Goal: Task Accomplishment & Management: Manage account settings

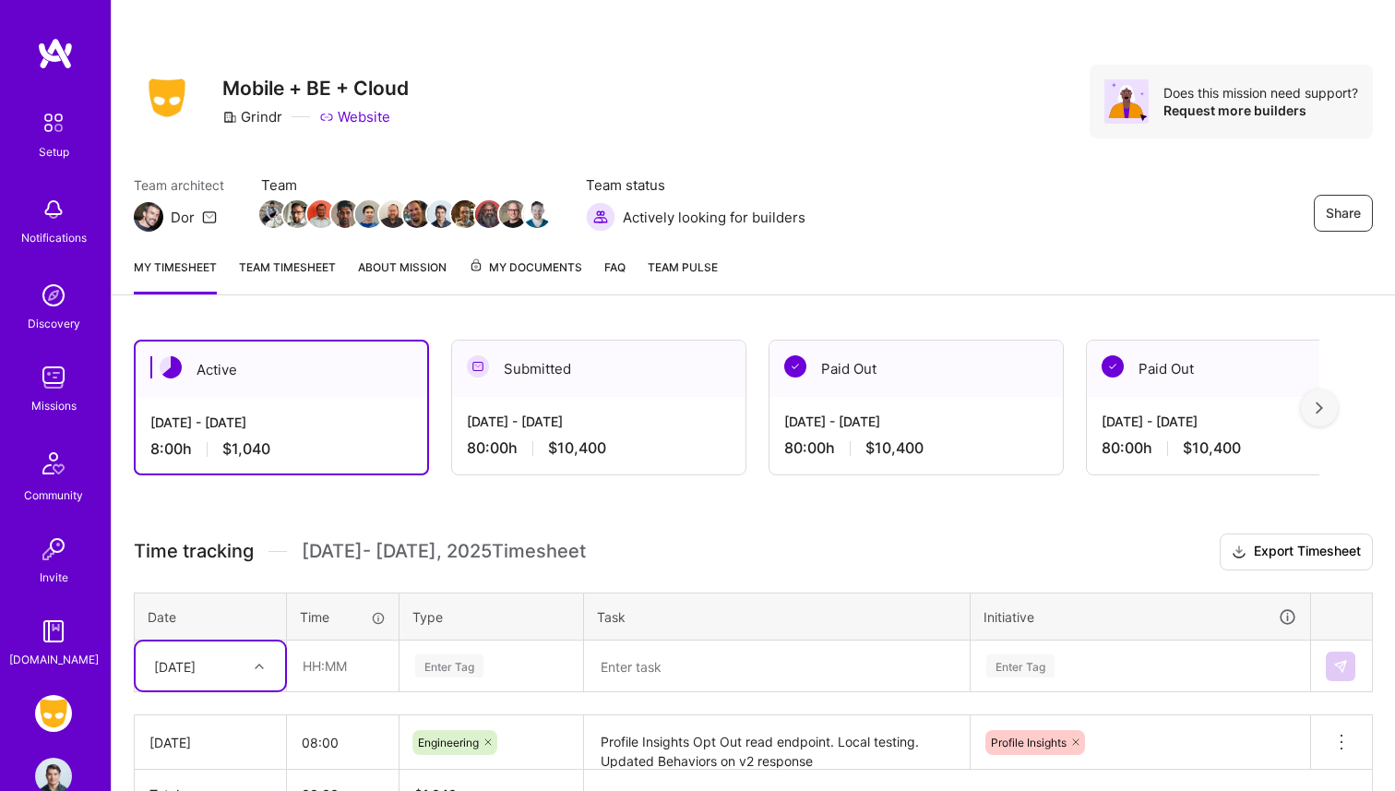
scroll to position [118, 0]
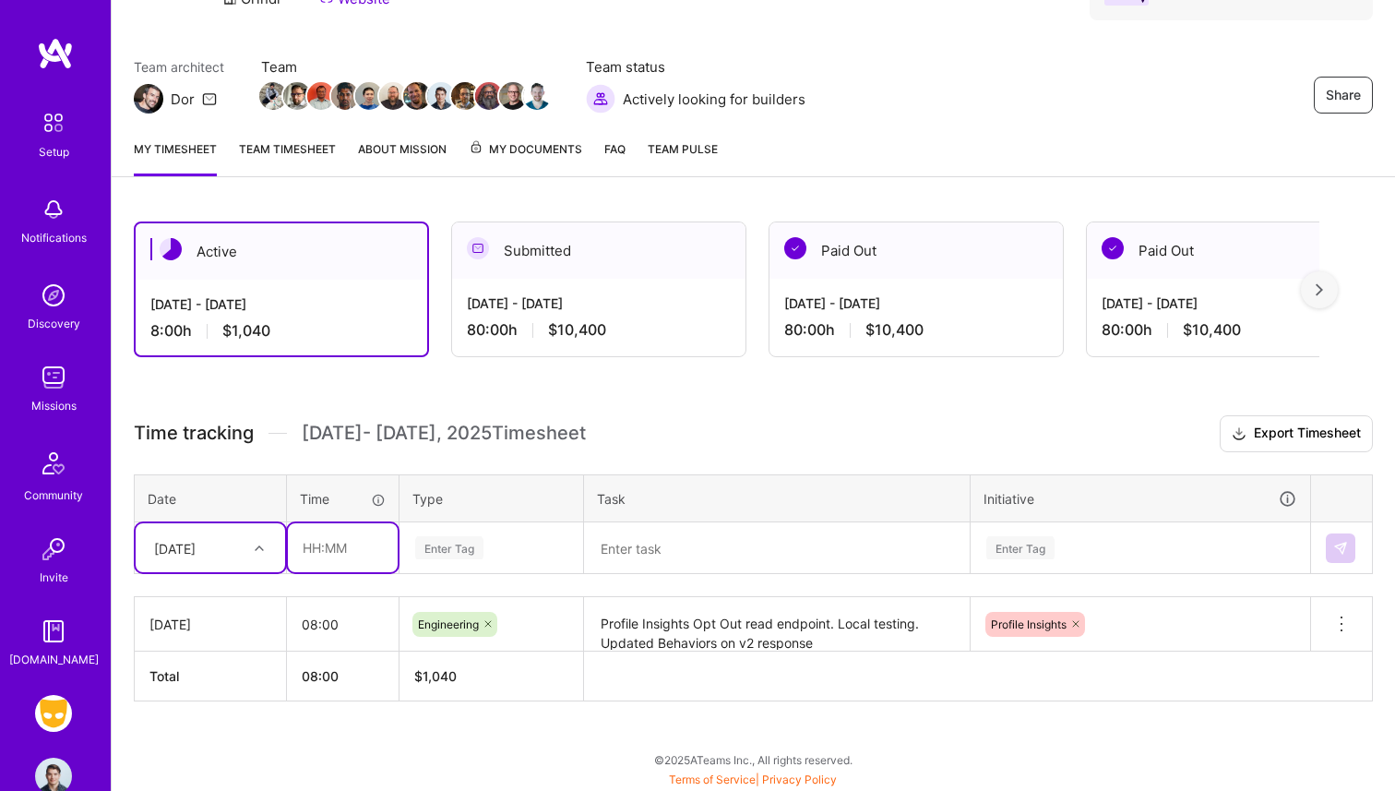
click at [325, 546] on input "text" at bounding box center [343, 547] width 110 height 49
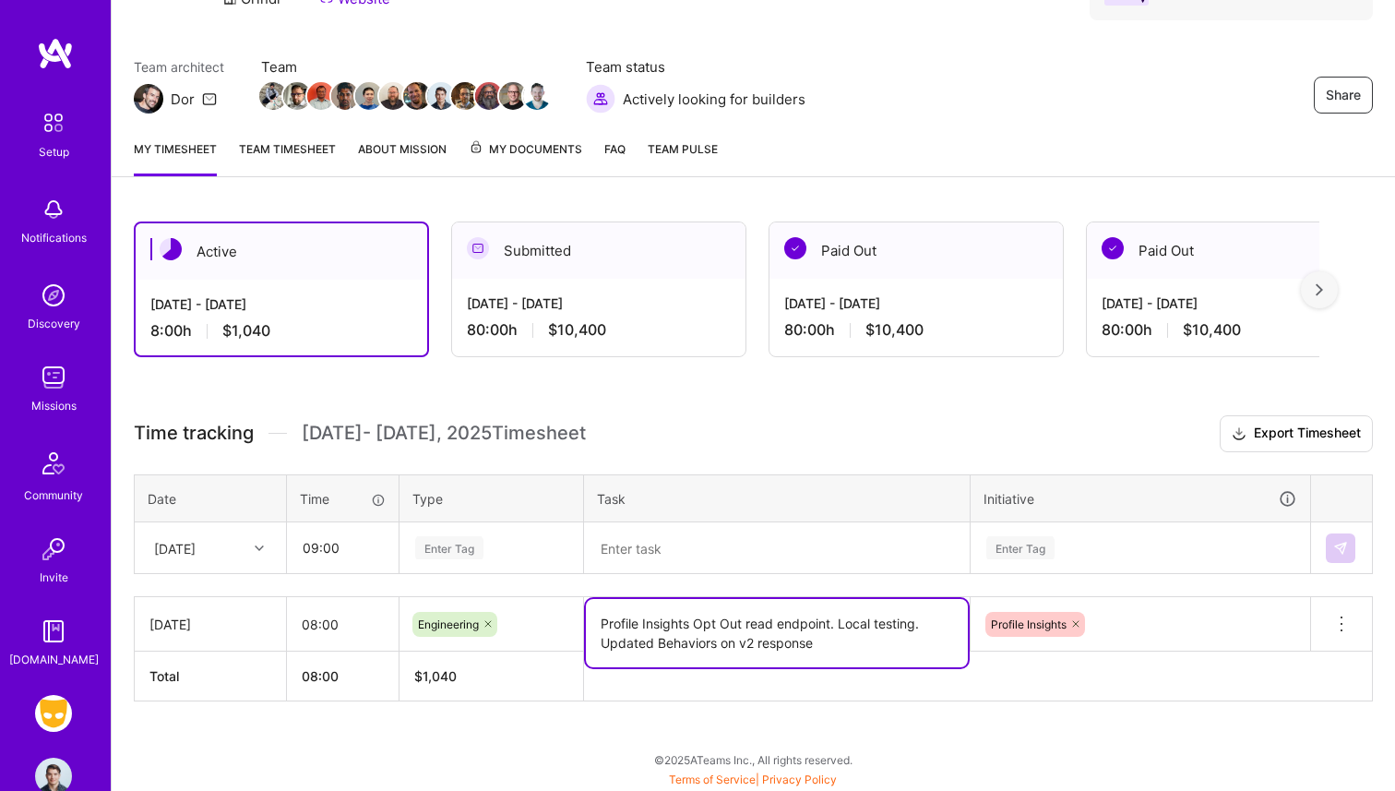
click at [680, 617] on textarea "Profile Insights Opt Out read endpoint. Local testing. Updated Behaviors on v2 …" at bounding box center [777, 633] width 382 height 68
click at [323, 555] on input "09:00" at bounding box center [343, 547] width 110 height 49
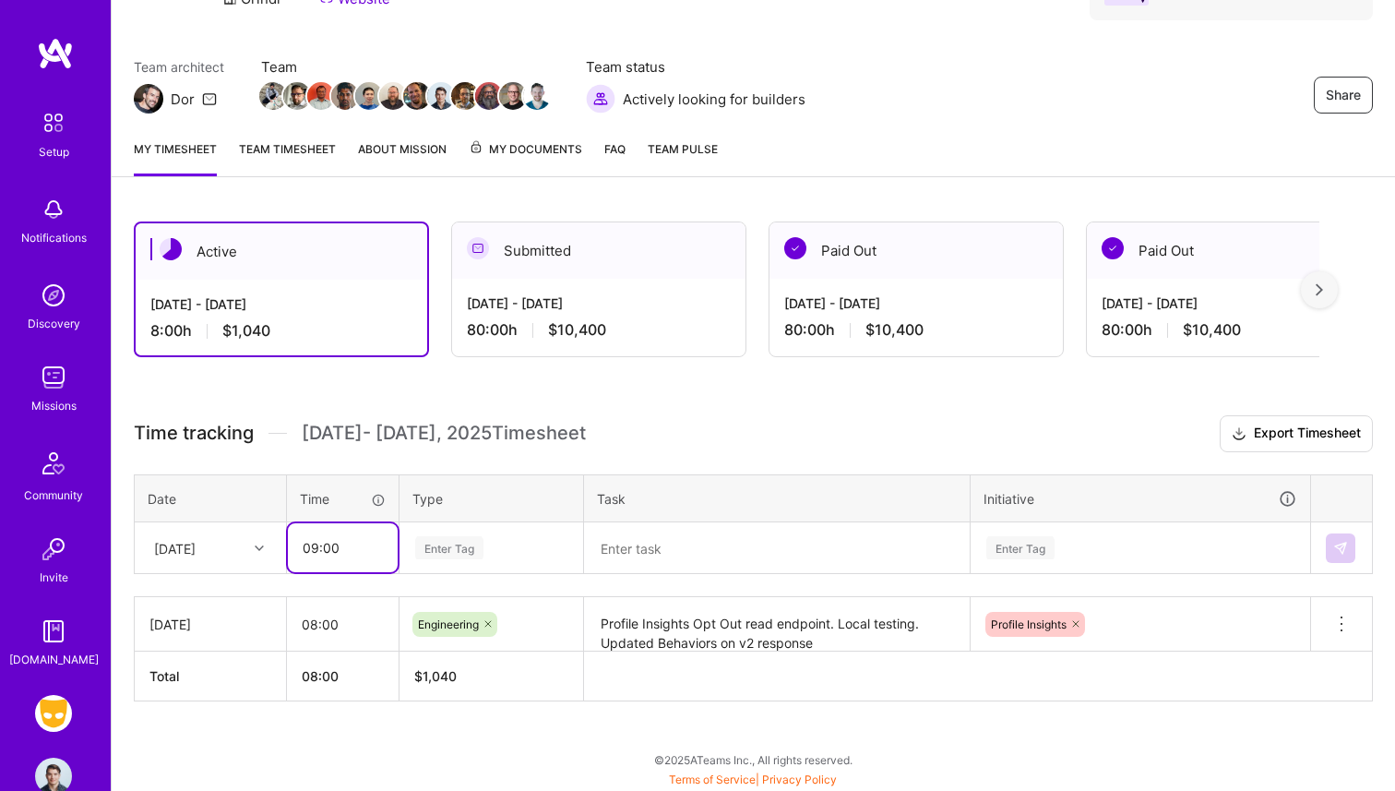
click at [323, 555] on input "09:00" at bounding box center [343, 547] width 110 height 49
type input "08:00"
click at [484, 542] on div "Enter Tag" at bounding box center [491, 547] width 156 height 23
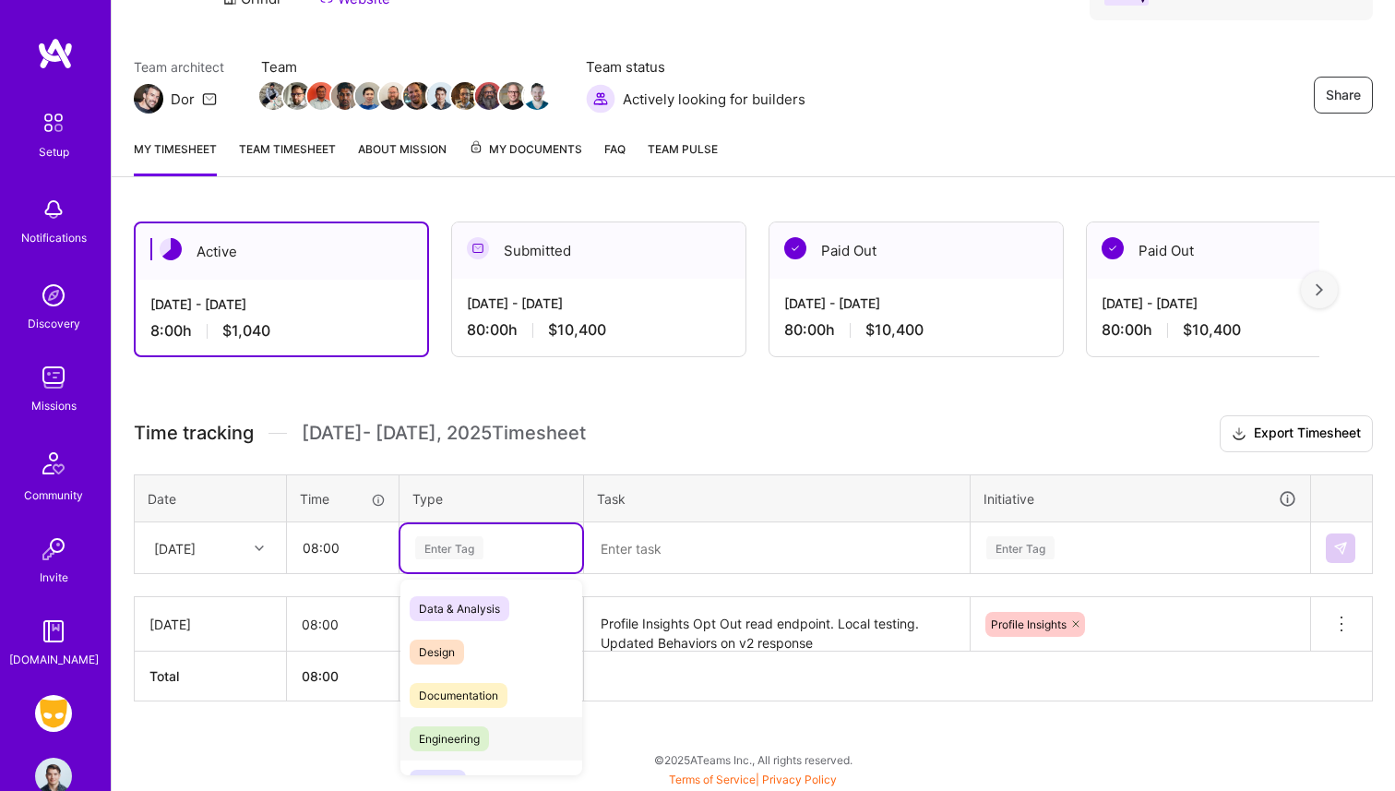
click at [467, 742] on span "Engineering" at bounding box center [449, 738] width 79 height 25
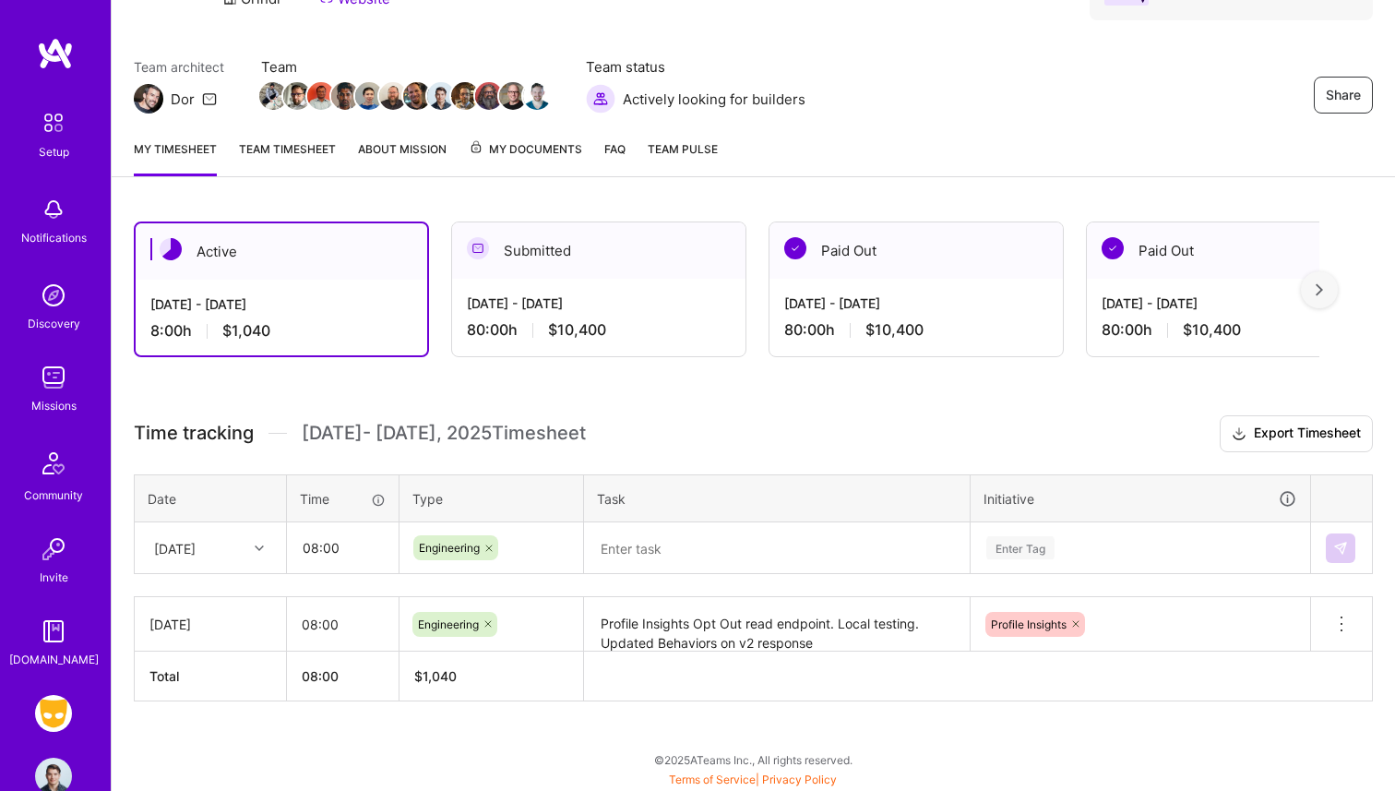
click at [657, 572] on table "Date Time Type Task Initiative [DATE] 08:00 Engineering Enter Tag" at bounding box center [753, 524] width 1239 height 101
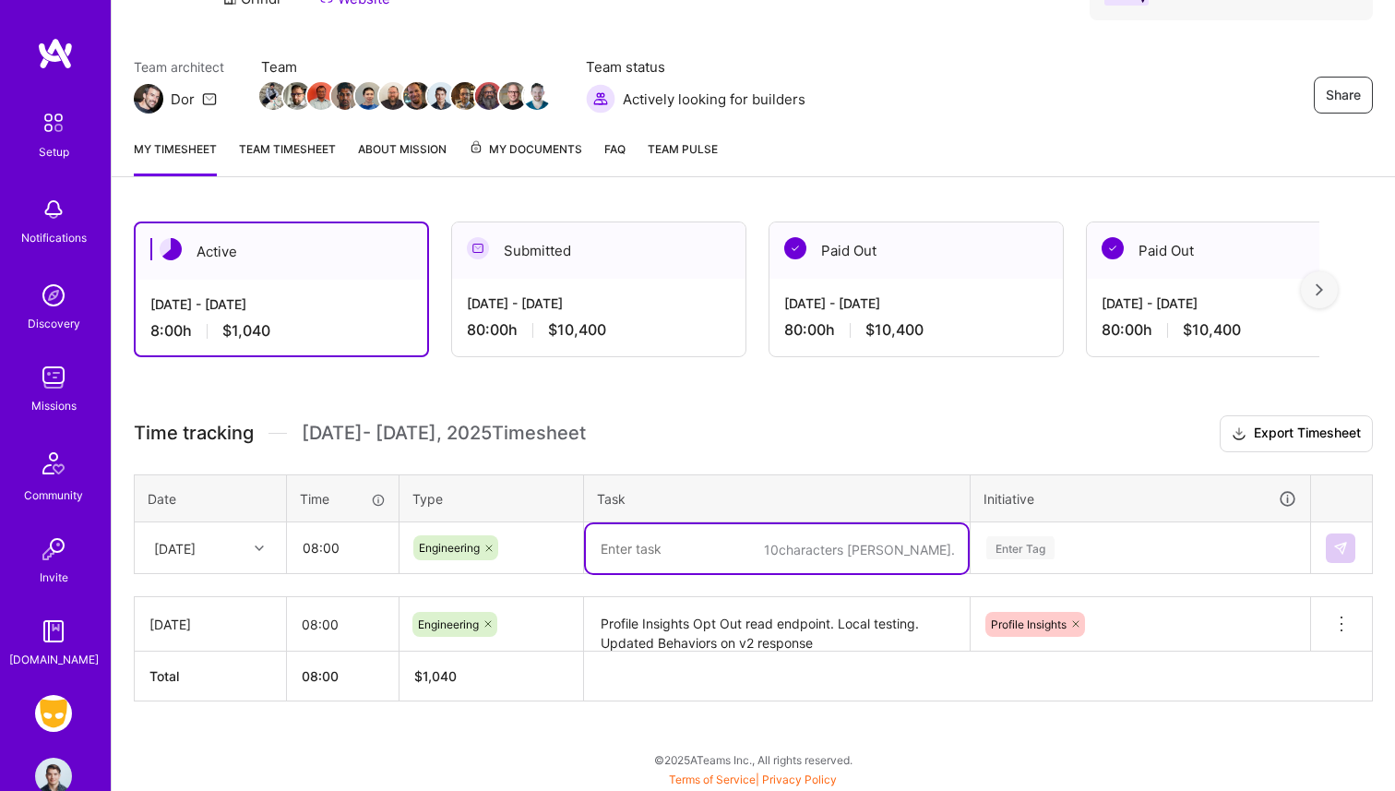
click at [657, 560] on textarea at bounding box center [777, 548] width 382 height 49
paste textarea "Profile Insights Opt Out read endpoint. Local testing. Updated Behaviors on v2 …"
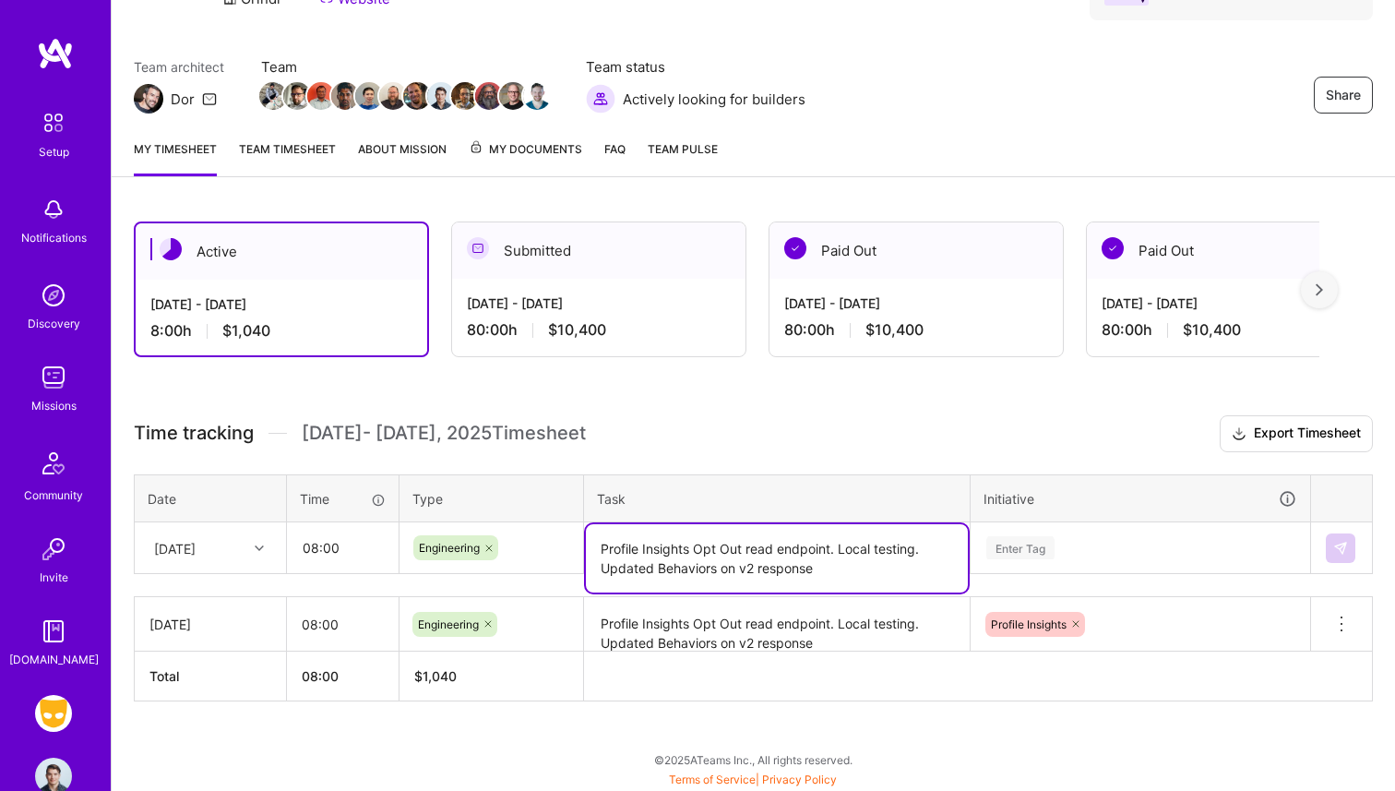
drag, startPoint x: 891, startPoint y: 568, endPoint x: 839, endPoint y: 549, distance: 55.7
click at [839, 549] on textarea "Profile Insights Opt Out read endpoint. Local testing. Updated Behaviors on v2 …" at bounding box center [777, 558] width 382 height 68
type textarea "Profile Insights Opt Out read endpoint. Adding tests. Adjusting existing endpoi…"
click at [1133, 536] on div "Enter Tag" at bounding box center [1141, 548] width 338 height 48
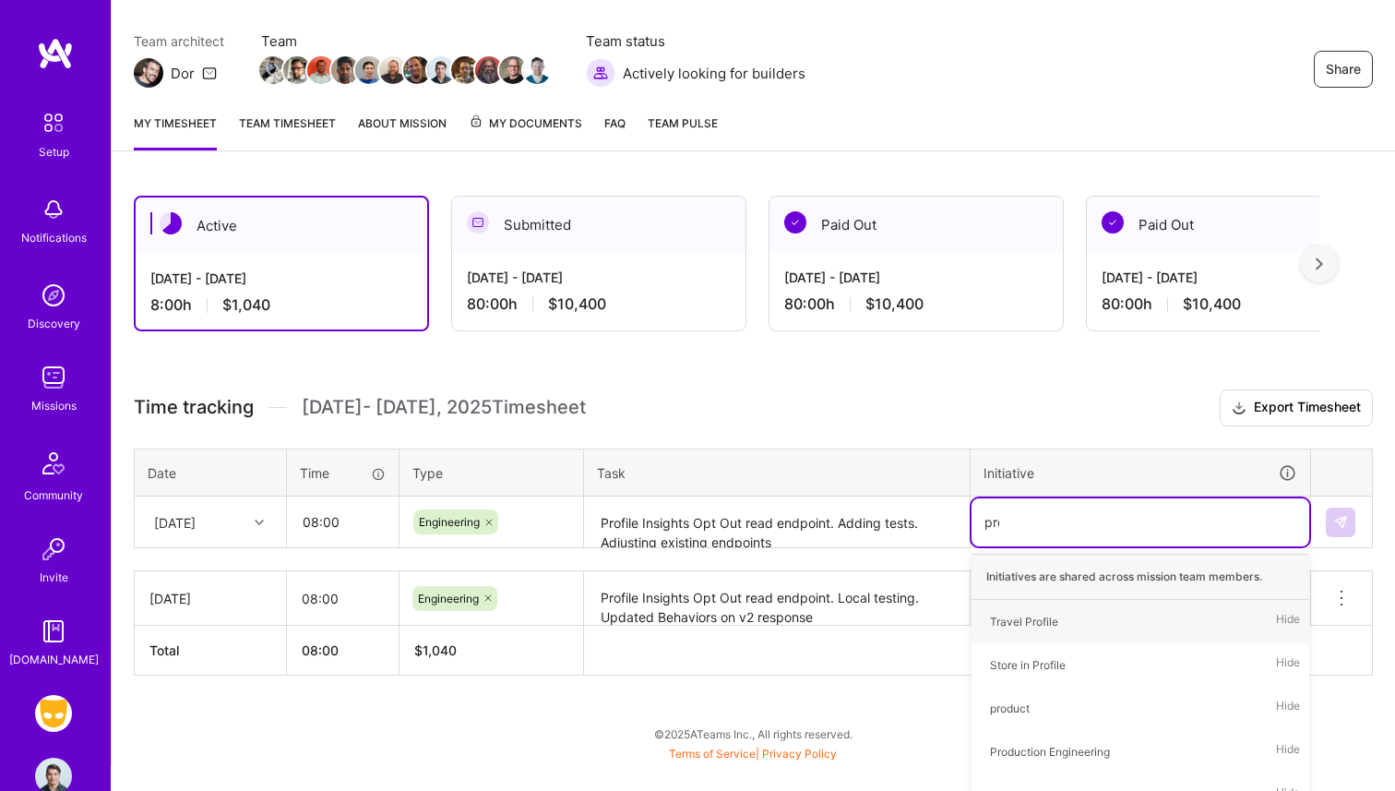
type input "profi"
click at [1066, 699] on div "Profile Insights" at bounding box center [1028, 708] width 76 height 19
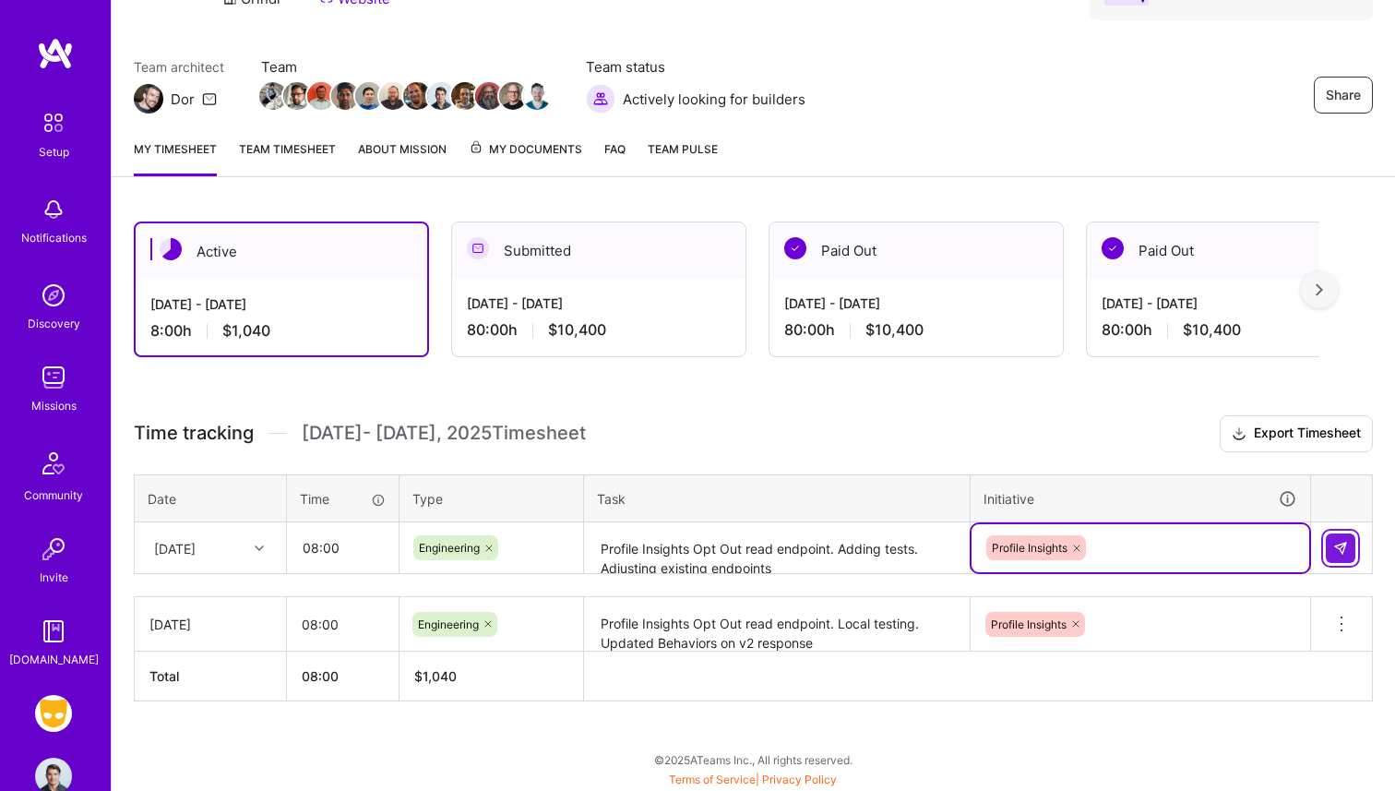
click at [1340, 548] on img at bounding box center [1340, 548] width 15 height 15
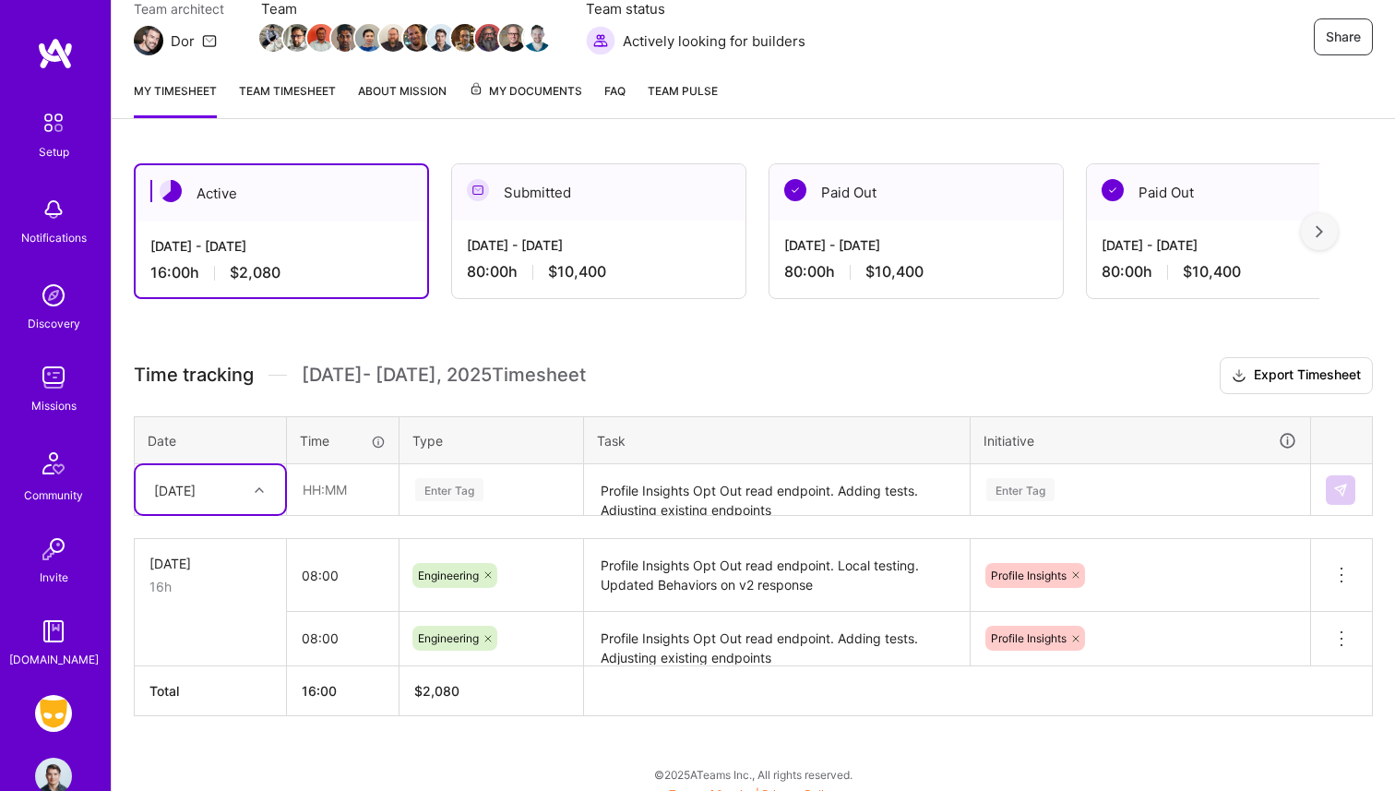
scroll to position [183, 0]
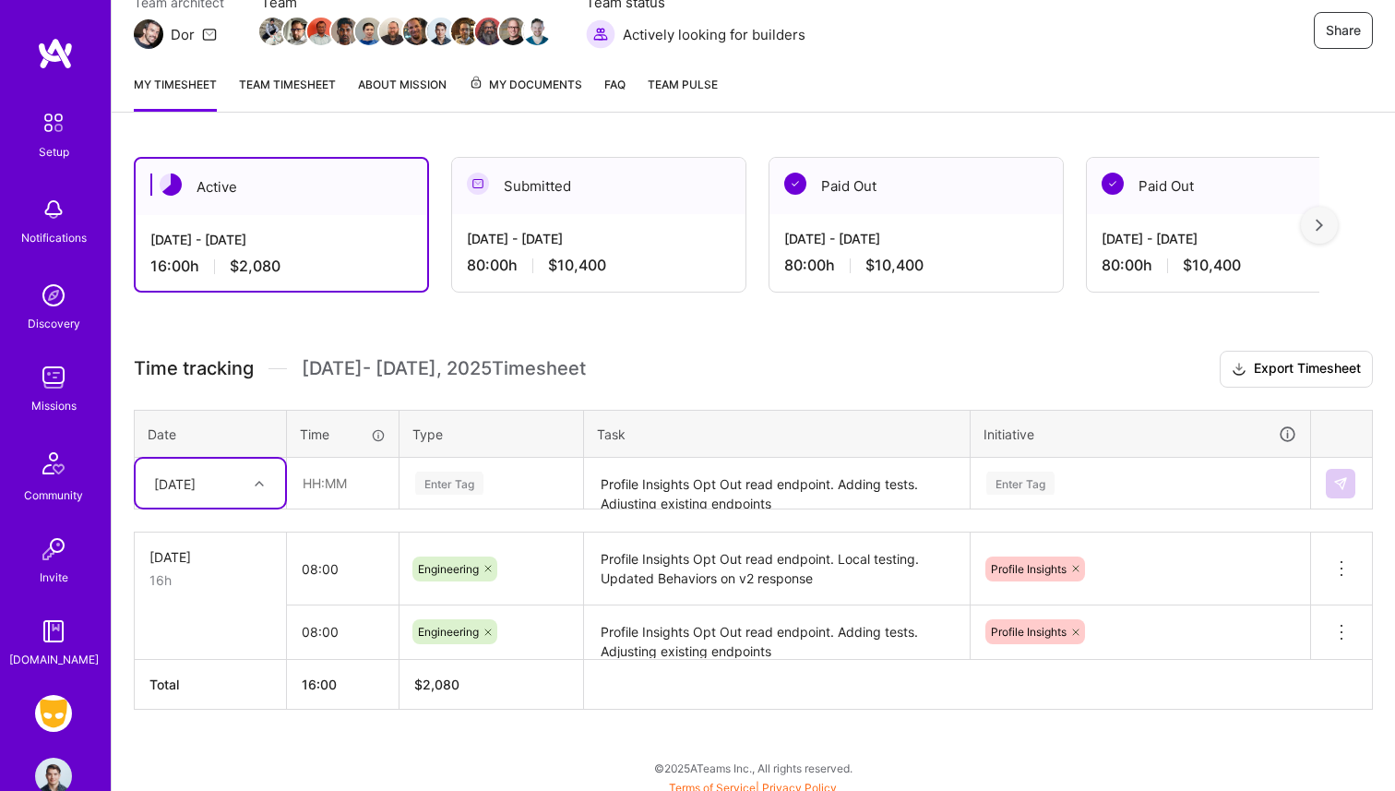
click at [719, 578] on textarea "Profile Insights Opt Out read endpoint. Local testing. Updated Behaviors on v2 …" at bounding box center [777, 568] width 382 height 69
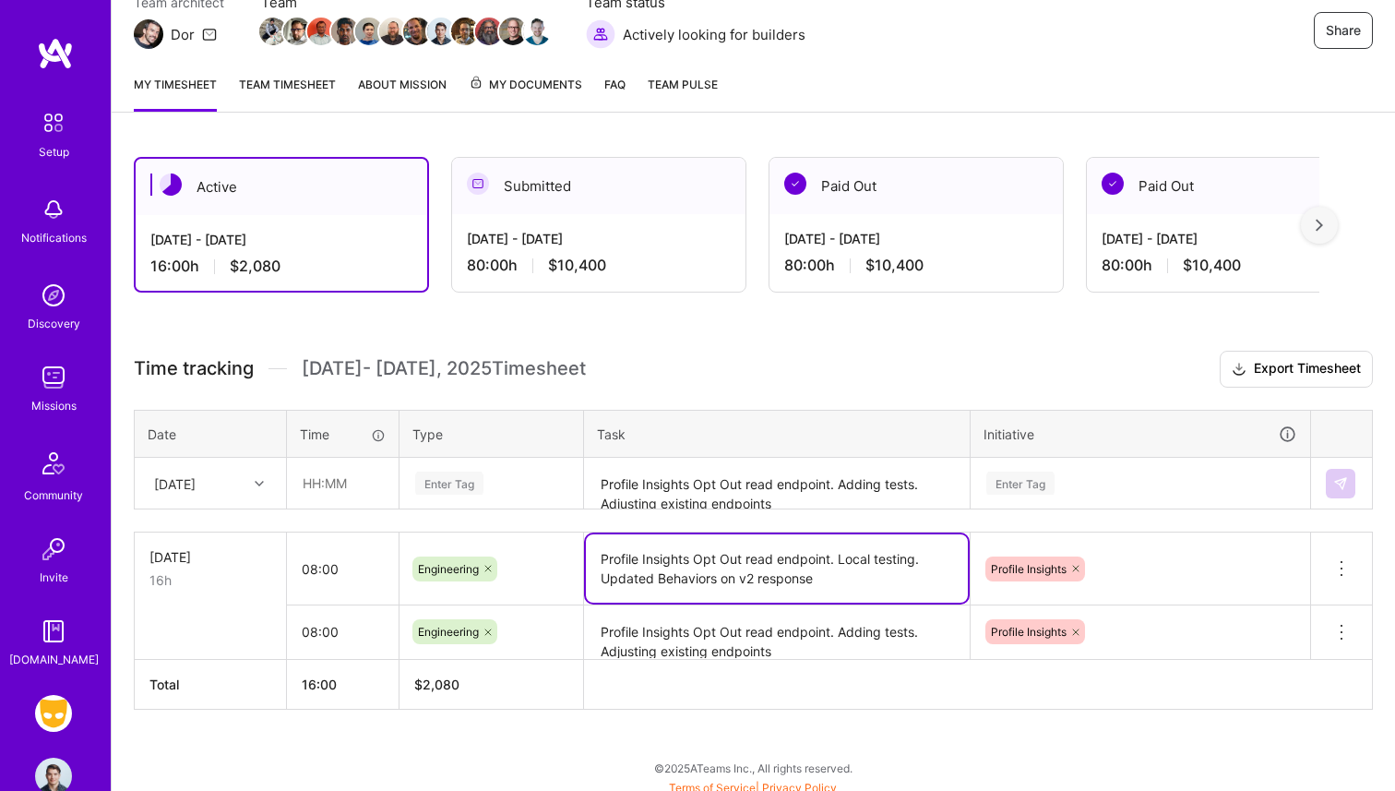
click at [719, 578] on textarea "Profile Insights Opt Out read endpoint. Local testing. Updated Behaviors on v2 …" at bounding box center [777, 568] width 382 height 68
click at [807, 632] on textarea "Profile Insights Opt Out read endpoint. Adding tests. Adjusting existing endpoi…" at bounding box center [777, 632] width 382 height 51
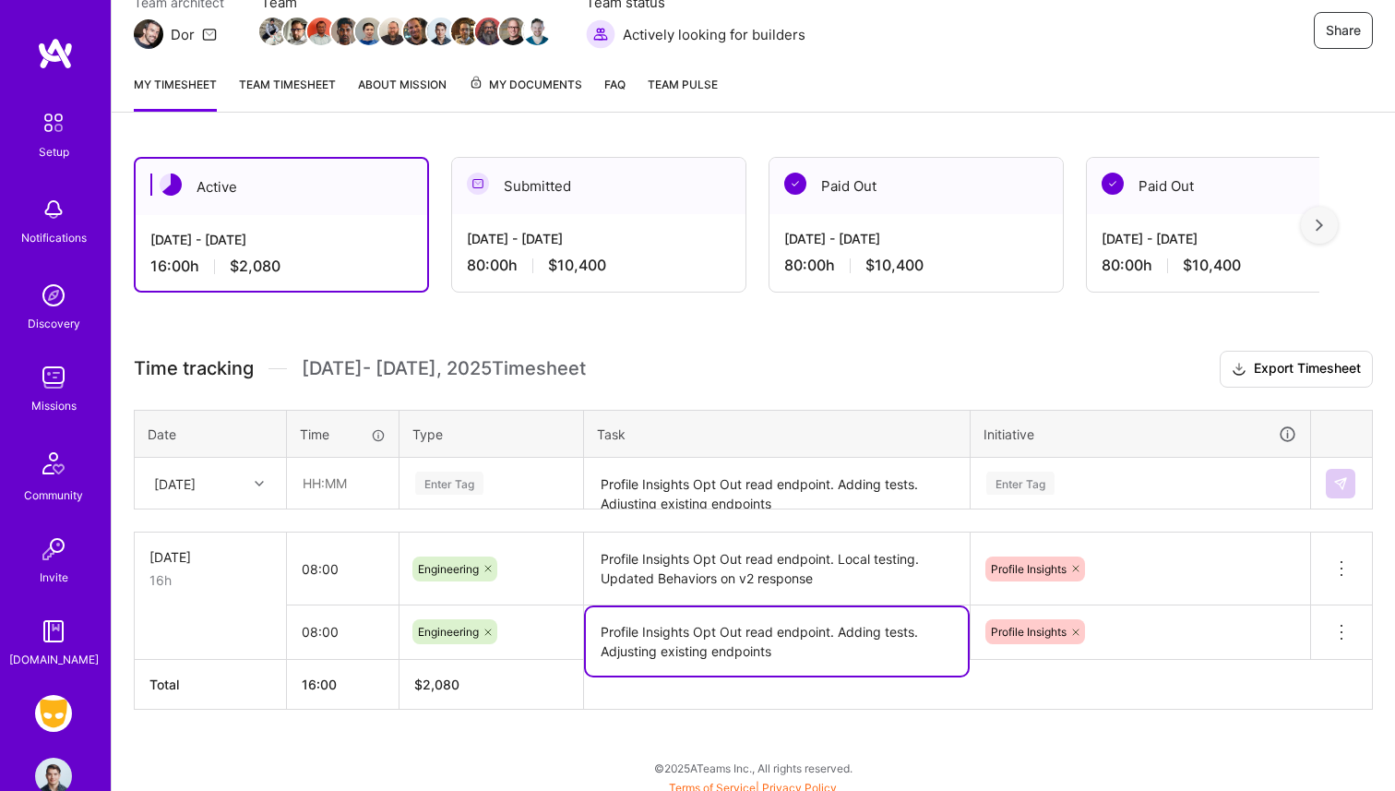
click at [807, 632] on textarea "Profile Insights Opt Out read endpoint. Adding tests. Adjusting existing endpoi…" at bounding box center [777, 641] width 382 height 68
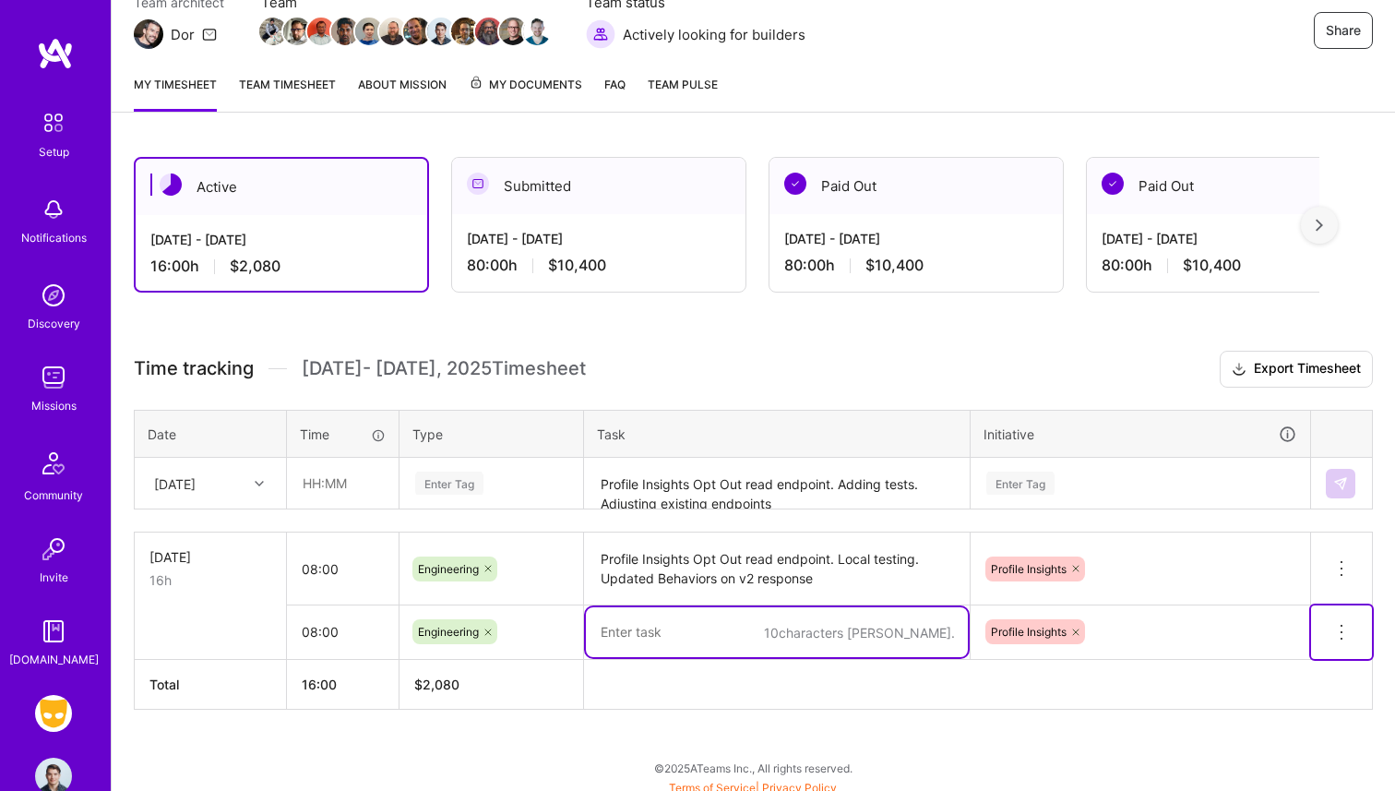
click at [1326, 620] on button at bounding box center [1341, 632] width 61 height 54
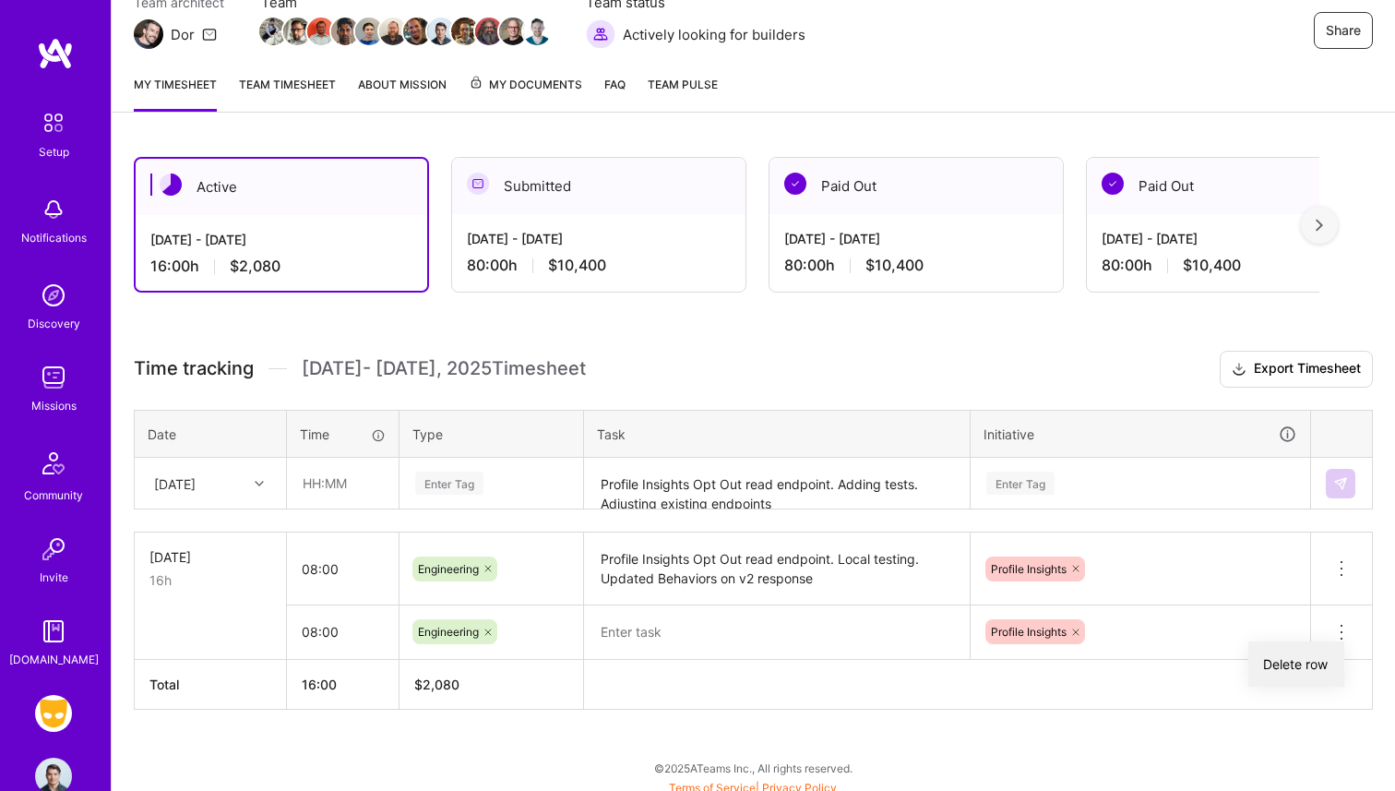
click at [1319, 662] on button "Delete row" at bounding box center [1297, 663] width 96 height 45
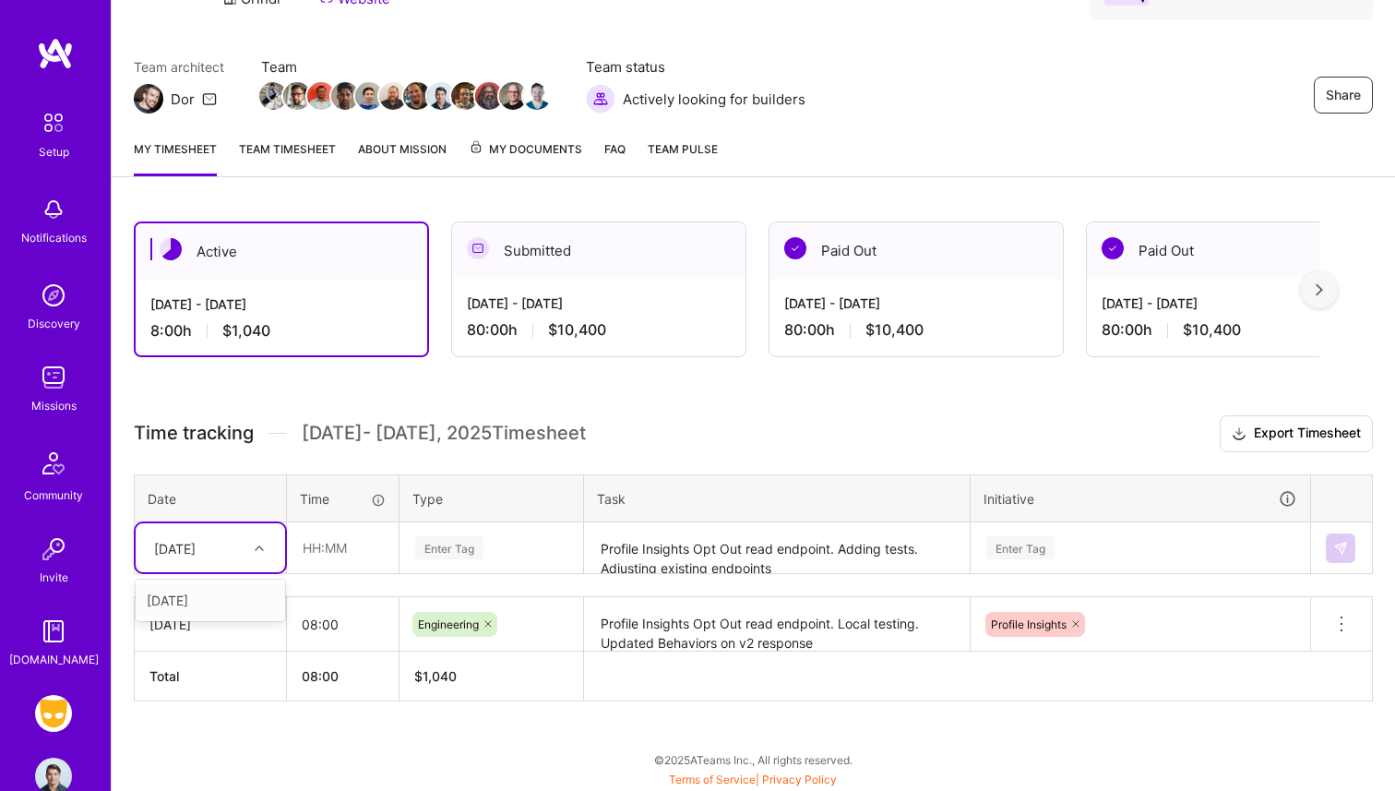
click at [270, 557] on div at bounding box center [261, 548] width 29 height 24
click at [371, 551] on input "text" at bounding box center [343, 547] width 110 height 49
type input "08:00"
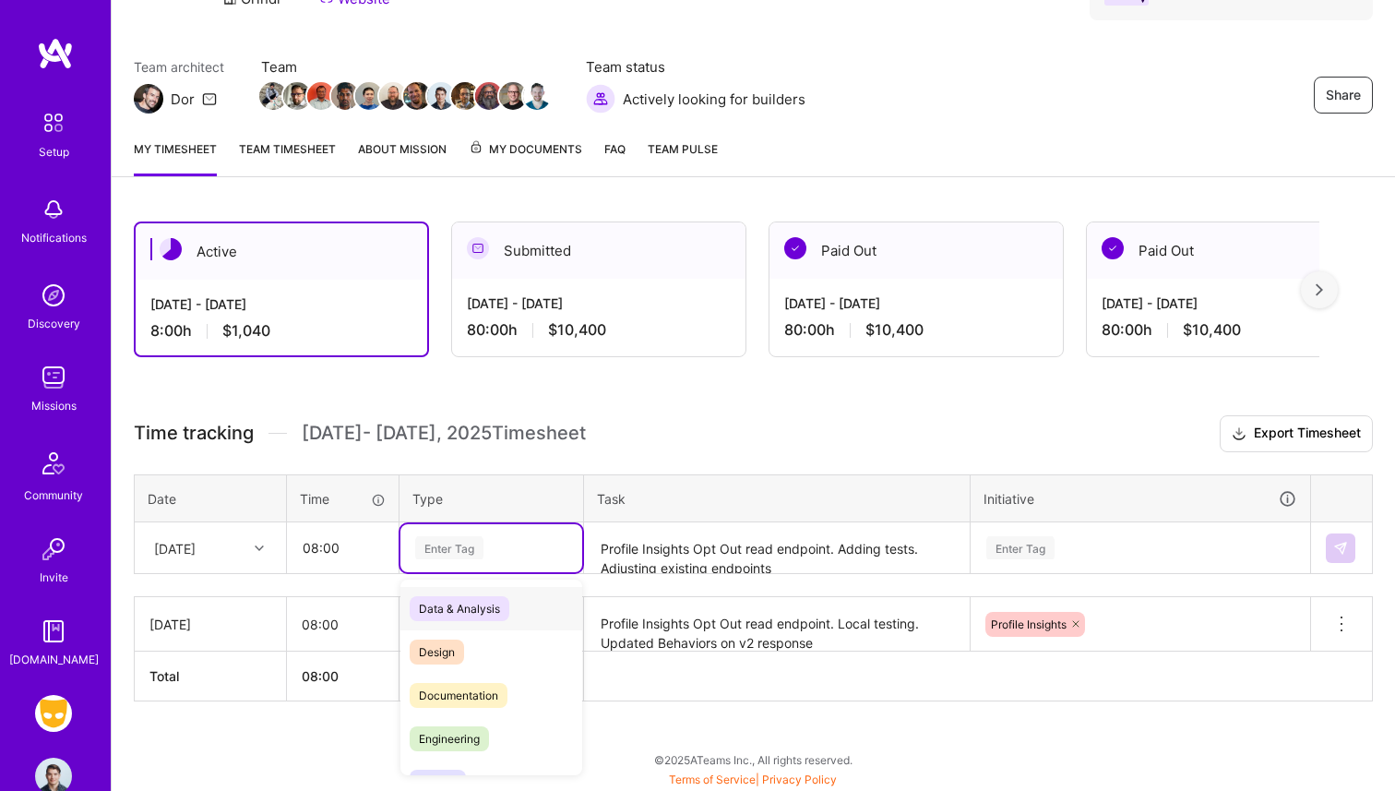
click at [478, 544] on div "Enter Tag" at bounding box center [449, 547] width 68 height 29
click at [484, 726] on span "Engineering" at bounding box center [449, 738] width 79 height 25
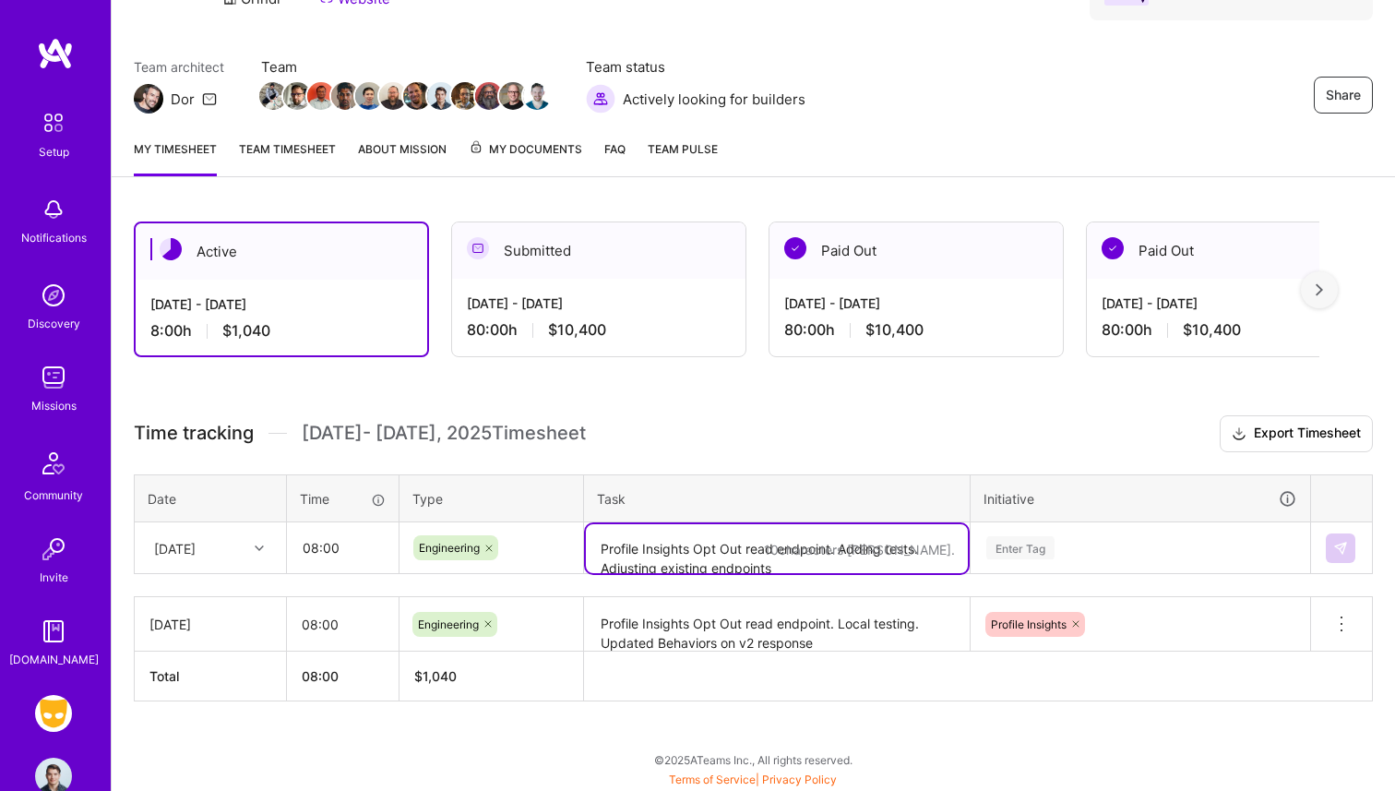
click at [694, 566] on textarea "Profile Insights Opt Out read endpoint. Adding tests. Adjusting existing endpoi…" at bounding box center [777, 548] width 382 height 49
paste textarea "Profile Insights Opt Out read endpoint. Adding tests. Adjusting existing endpoi…"
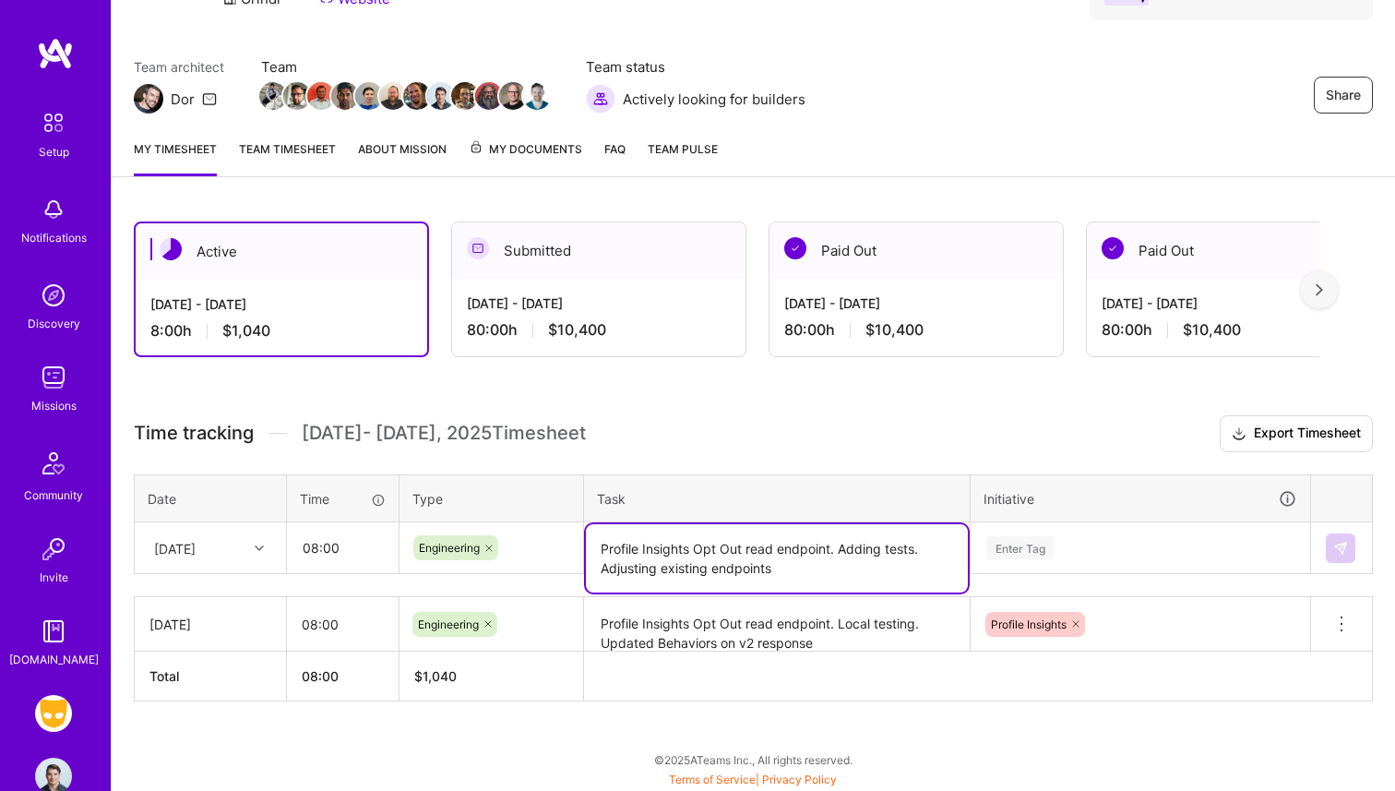
type textarea "Profile Insights Opt Out read endpoint. Adding tests. Adjusting existing endpoi…"
click at [1082, 526] on div "Enter Tag" at bounding box center [1141, 548] width 338 height 48
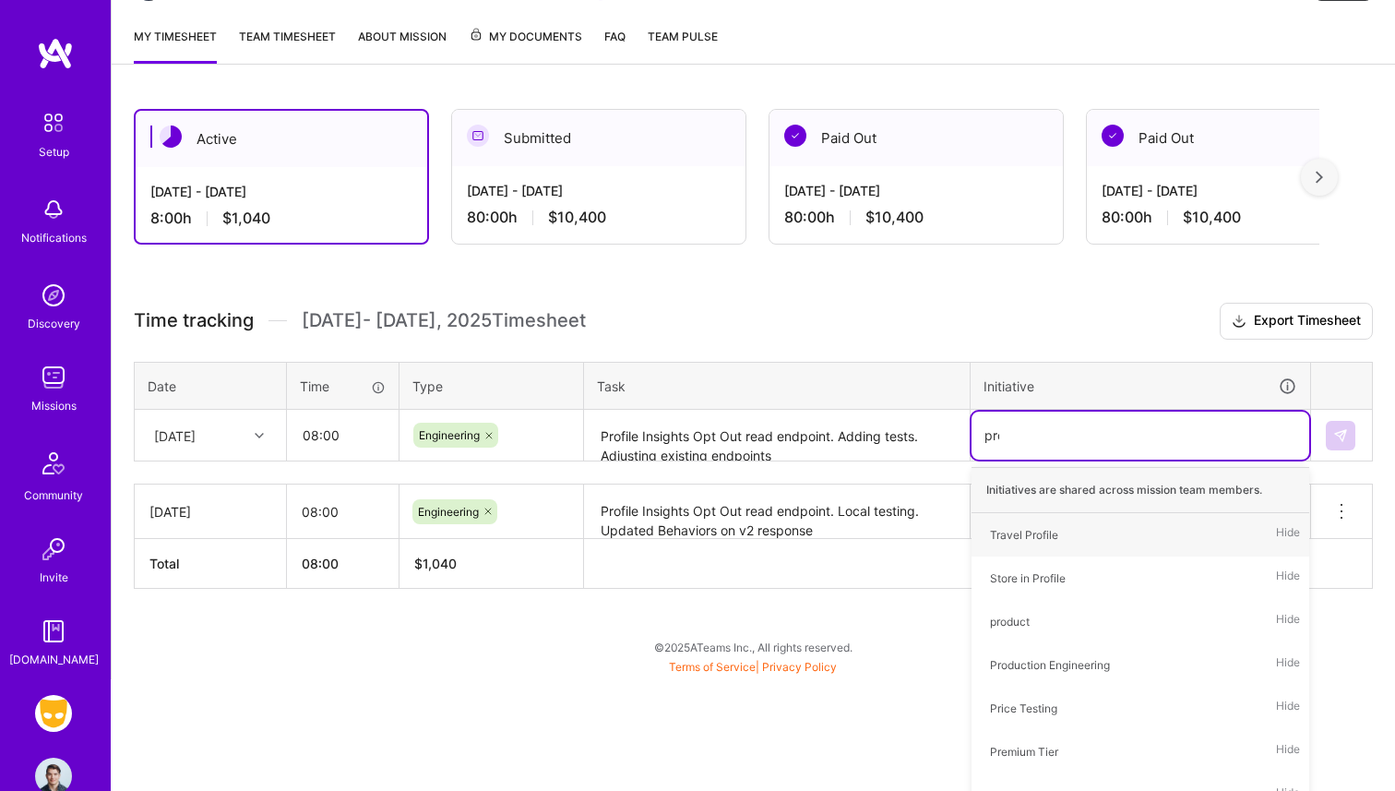
type input "prof"
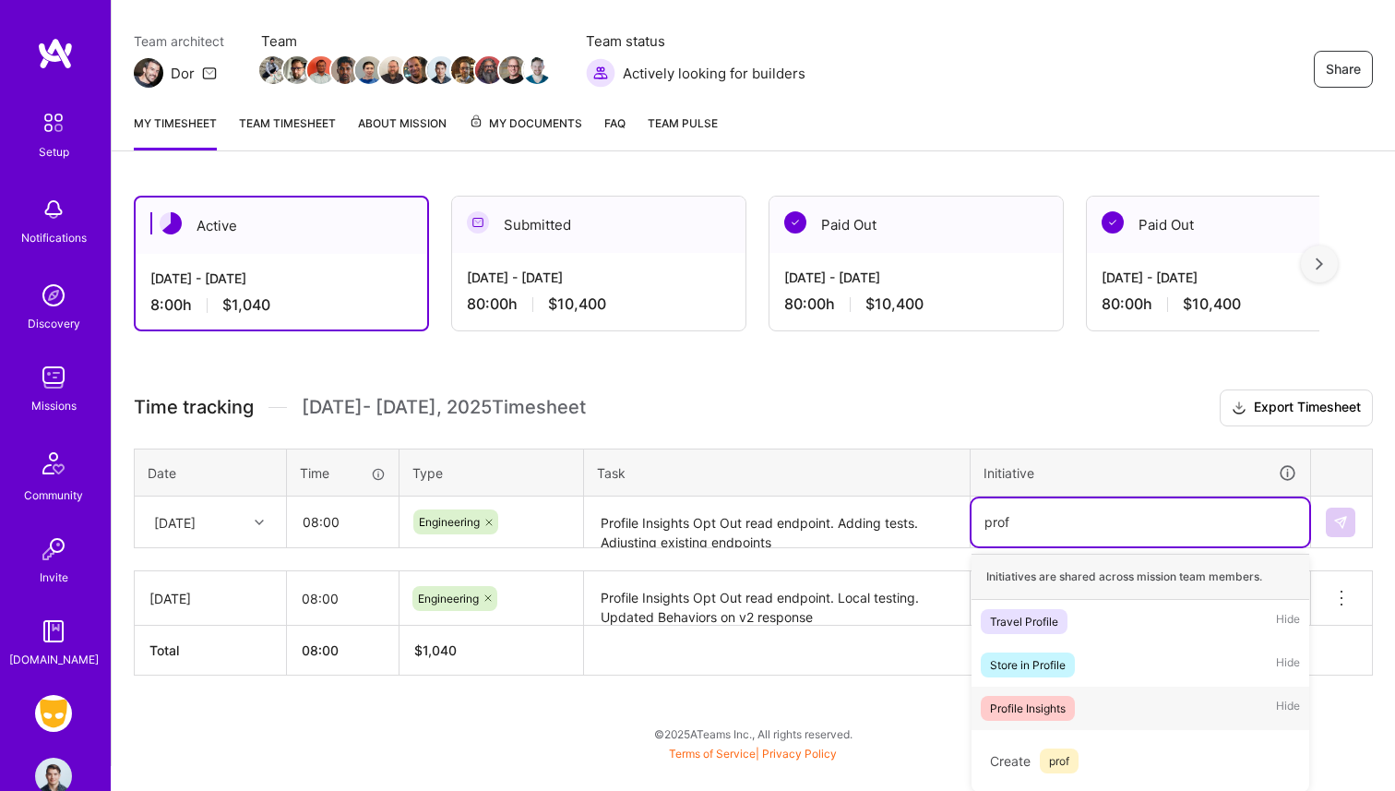
click at [1060, 711] on div "Profile Insights" at bounding box center [1028, 708] width 76 height 19
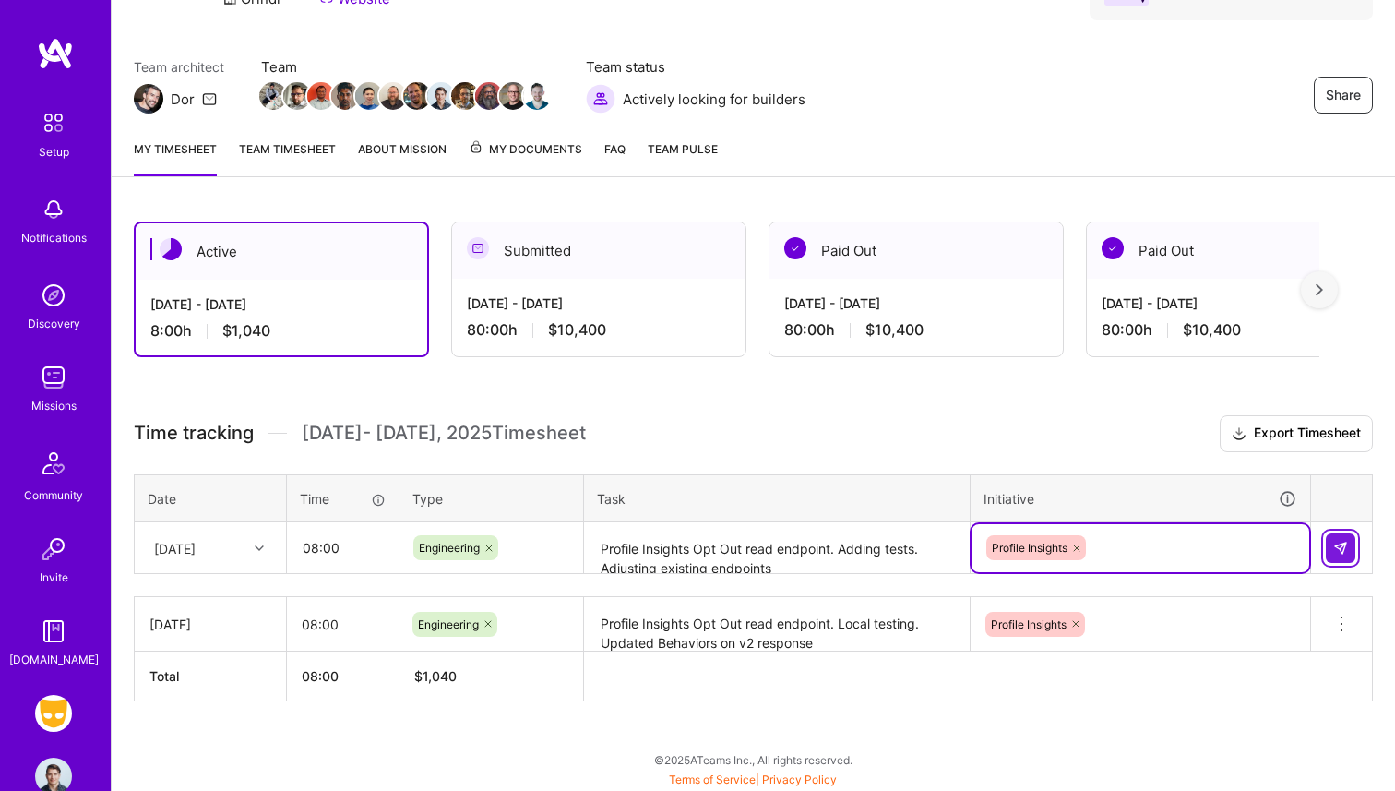
click at [1334, 550] on img at bounding box center [1340, 548] width 15 height 15
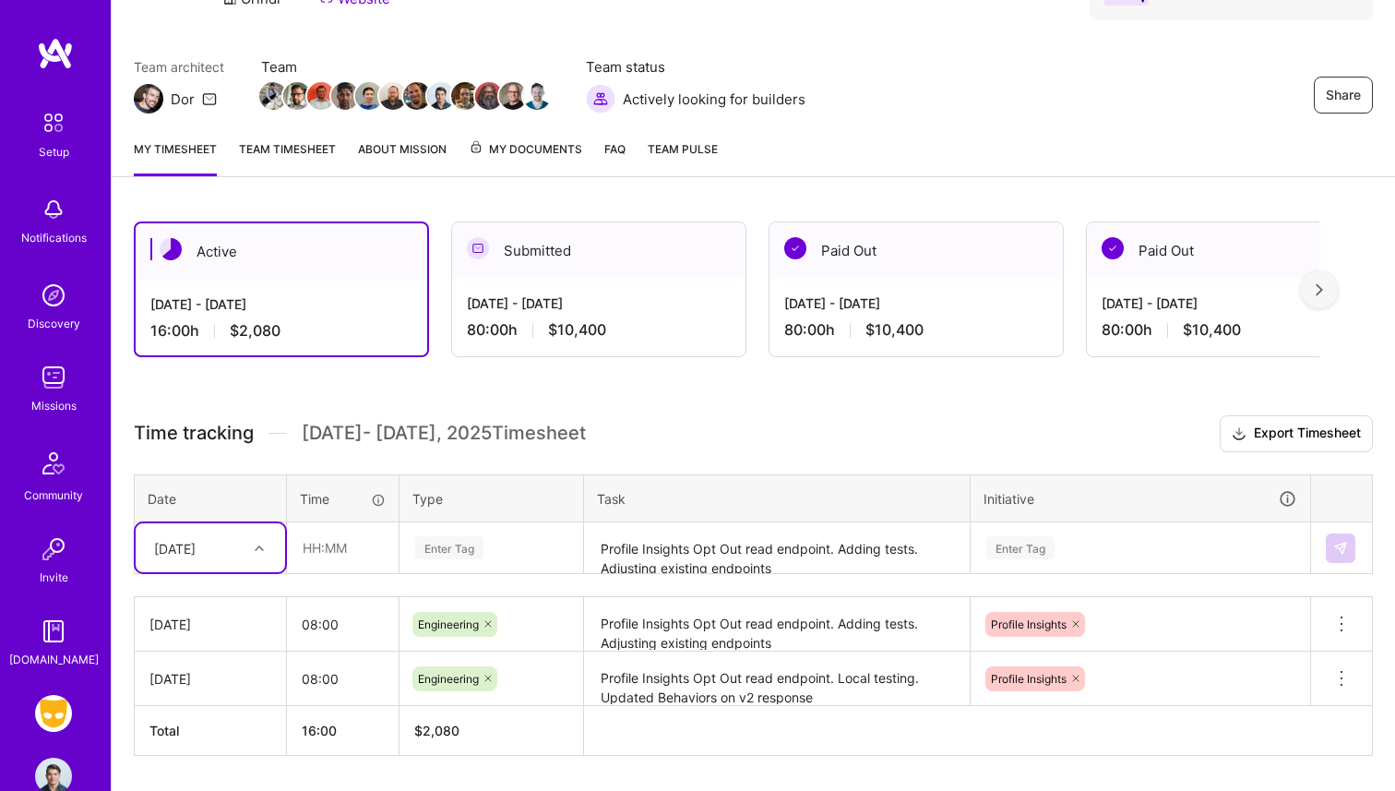
scroll to position [173, 0]
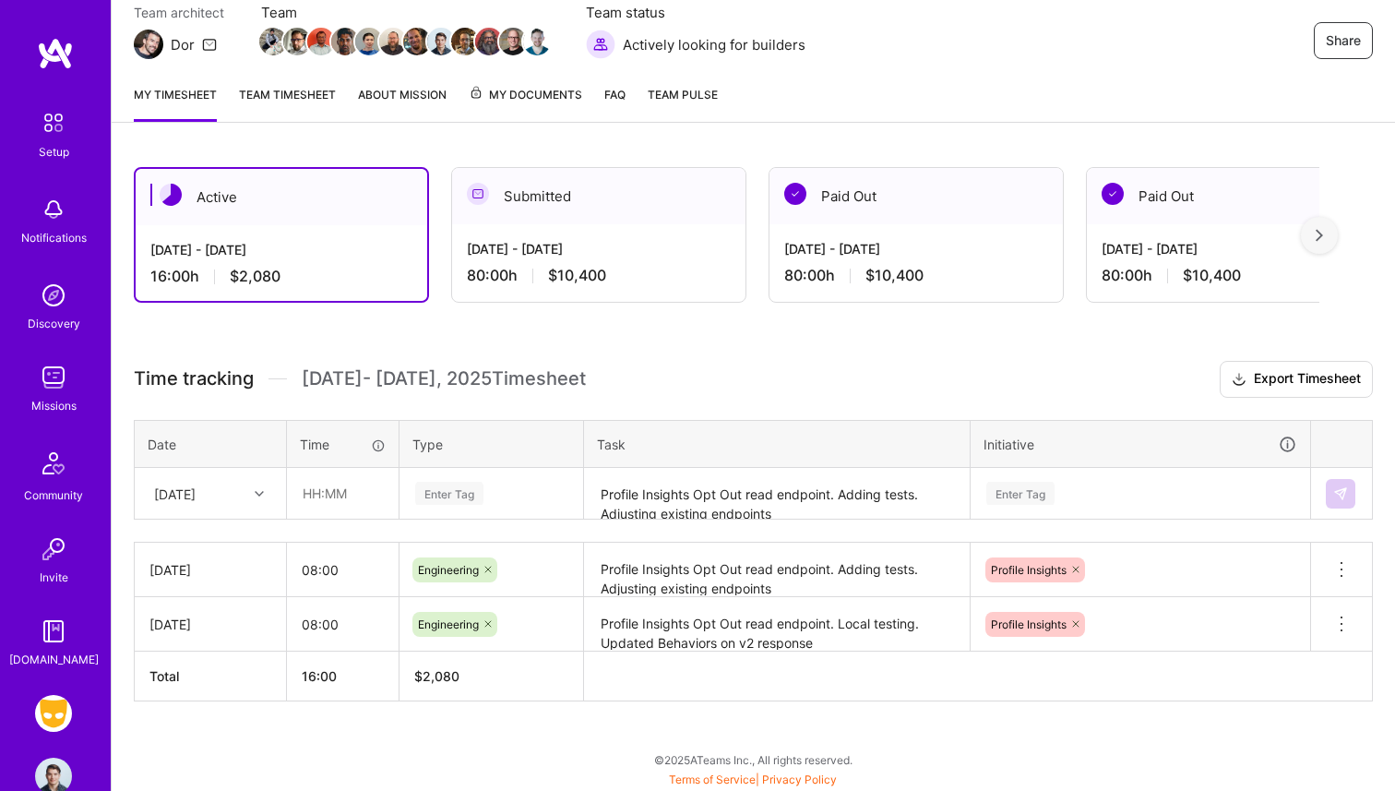
click at [280, 101] on link "Team timesheet" at bounding box center [287, 103] width 97 height 37
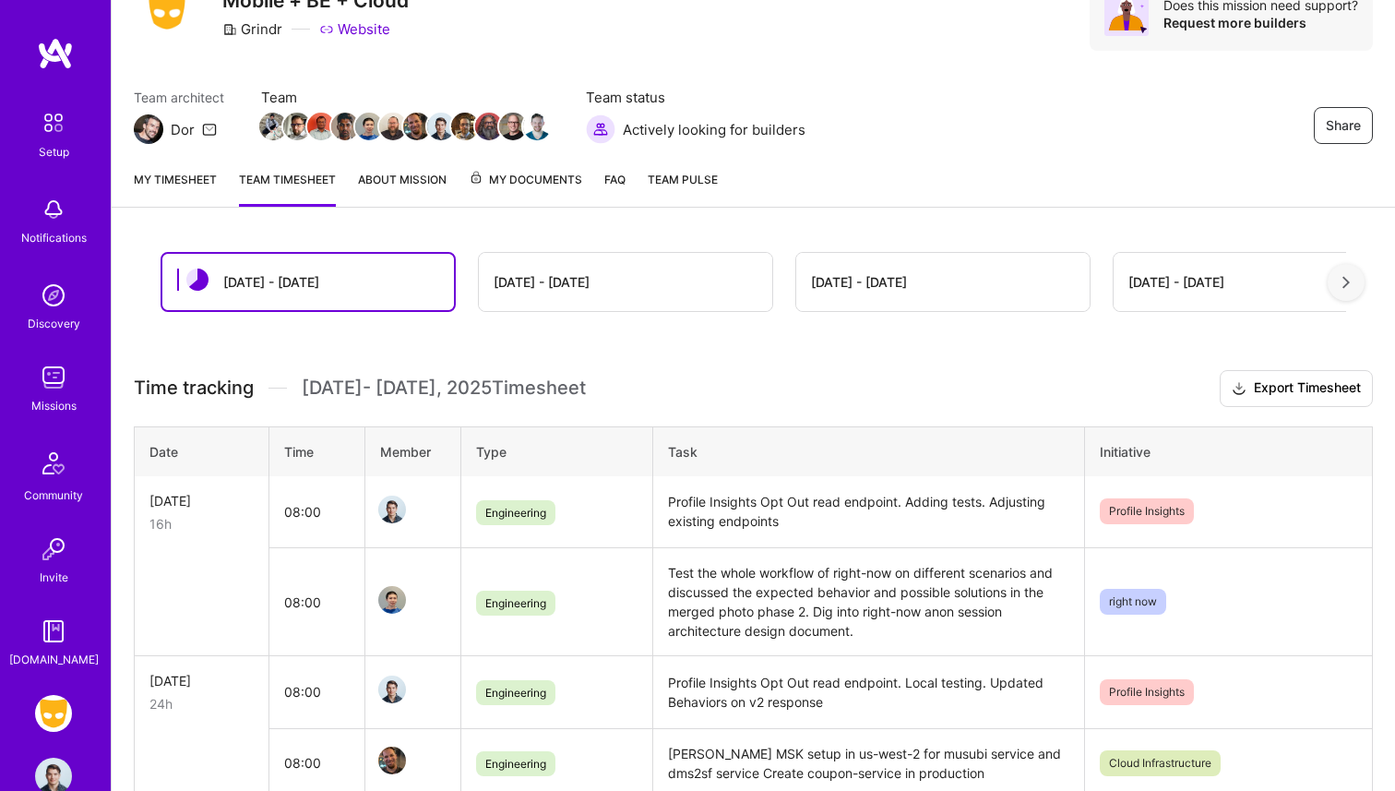
scroll to position [98, 0]
